Goal: Find specific page/section: Find specific page/section

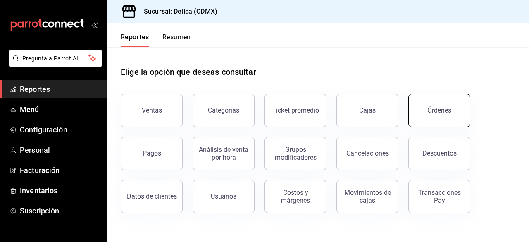
click at [450, 101] on button "Órdenes" at bounding box center [439, 110] width 62 height 33
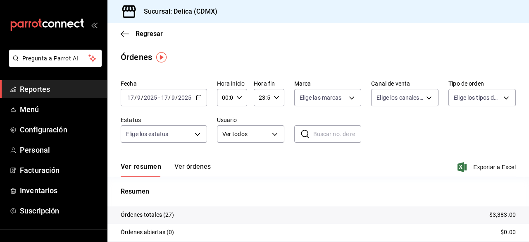
click at [196, 95] on icon "button" at bounding box center [199, 98] width 6 height 6
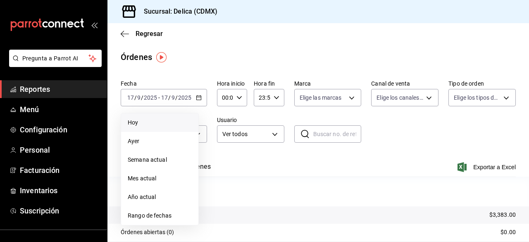
click at [152, 122] on span "Hoy" at bounding box center [160, 122] width 64 height 9
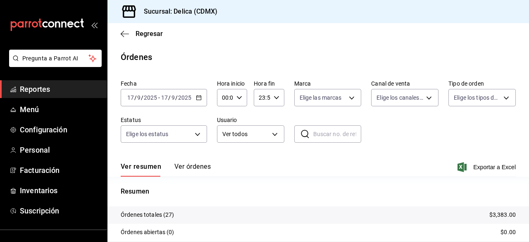
click at [202, 100] on div "[DATE] [DATE] - [DATE] [DATE]" at bounding box center [164, 97] width 86 height 17
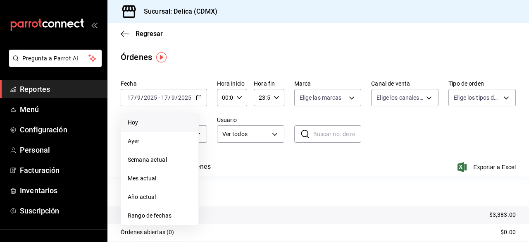
click at [180, 129] on li "Hoy" at bounding box center [159, 122] width 77 height 19
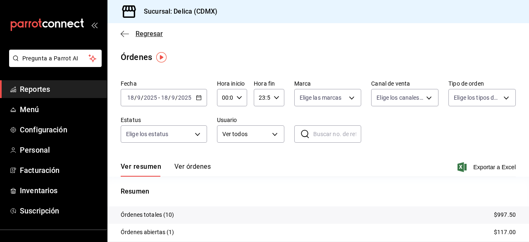
click at [135, 31] on span "Regresar" at bounding box center [142, 34] width 42 height 8
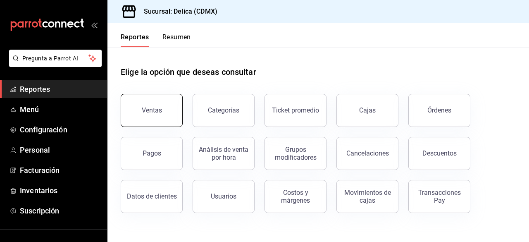
click at [171, 103] on button "Ventas" at bounding box center [152, 110] width 62 height 33
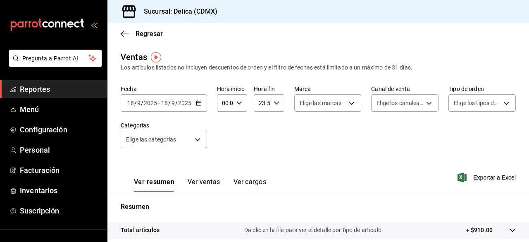
click at [201, 105] on icon "button" at bounding box center [199, 103] width 6 height 6
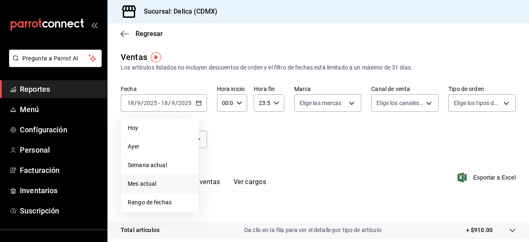
click at [158, 175] on li "Mes actual" at bounding box center [159, 183] width 77 height 19
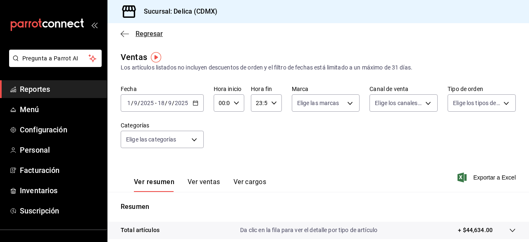
click at [137, 33] on span "Regresar" at bounding box center [149, 34] width 27 height 8
